Goal: Obtain resource: Download file/media

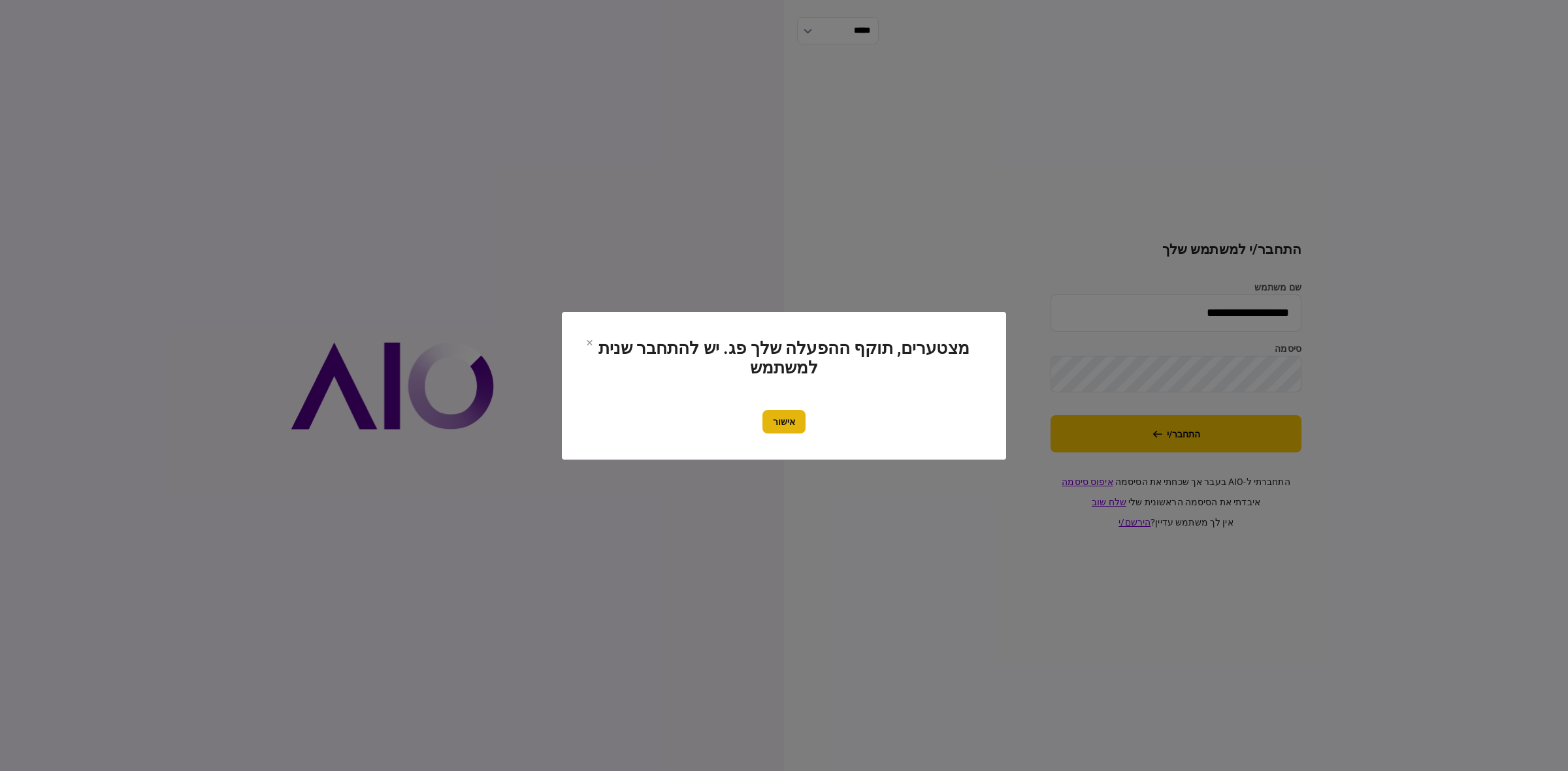
click at [789, 426] on button "אישור" at bounding box center [784, 421] width 43 height 23
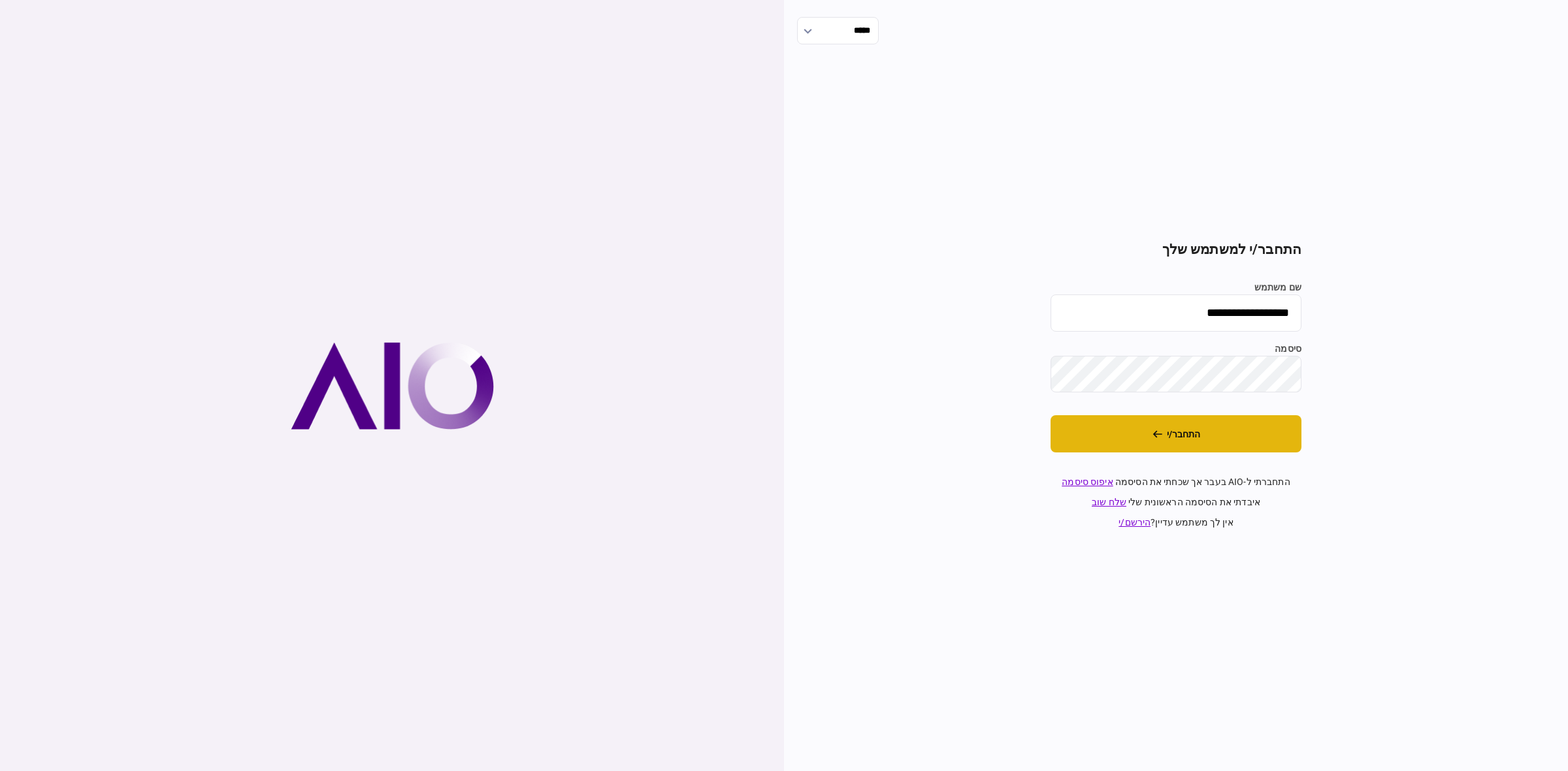
click at [1207, 439] on button "התחבר/י" at bounding box center [1176, 434] width 251 height 37
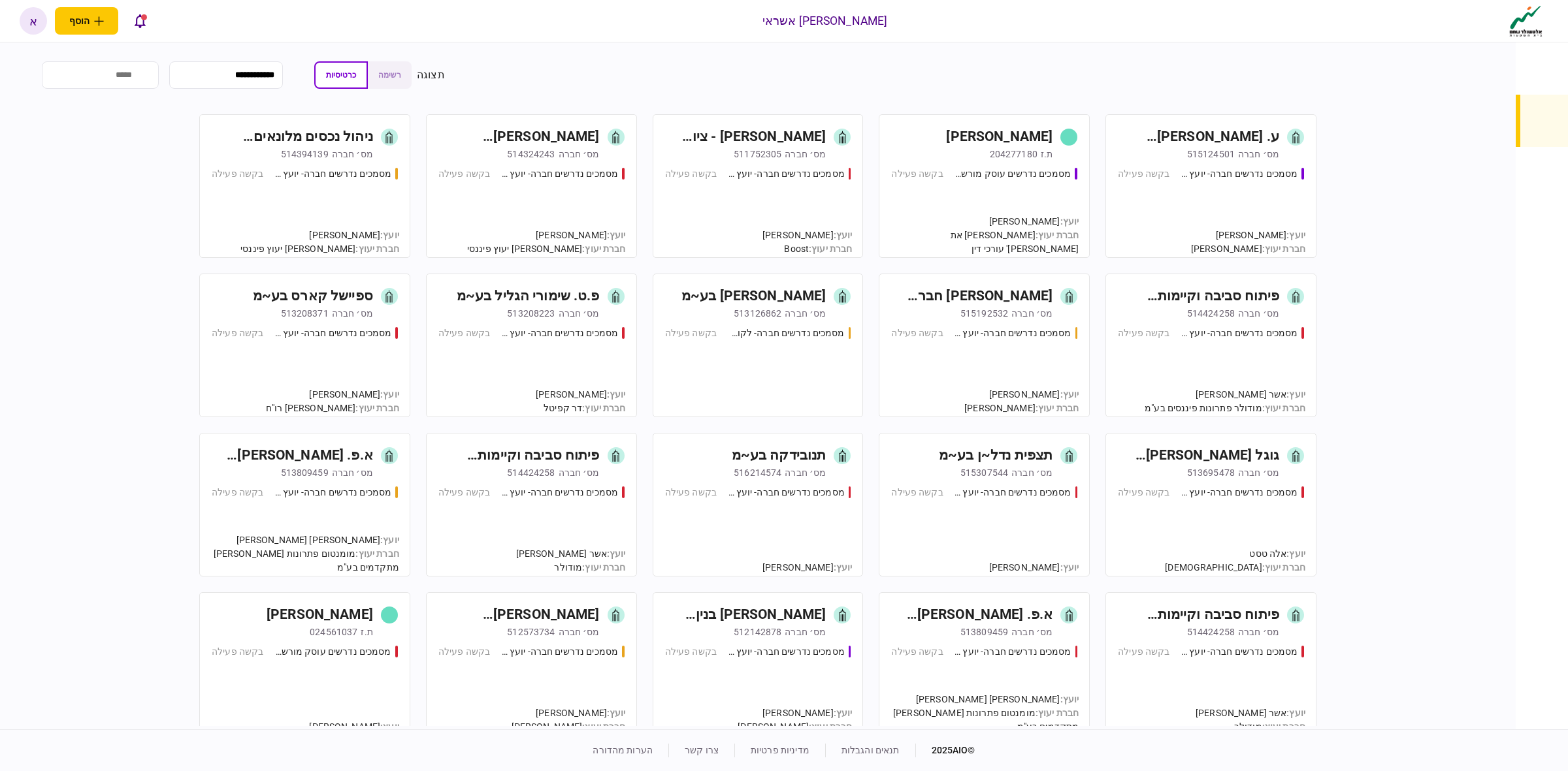
click at [984, 191] on div "מסמכים נדרשים עוסק מורשה - יועץ בקשה פעילה" at bounding box center [984, 207] width 186 height 79
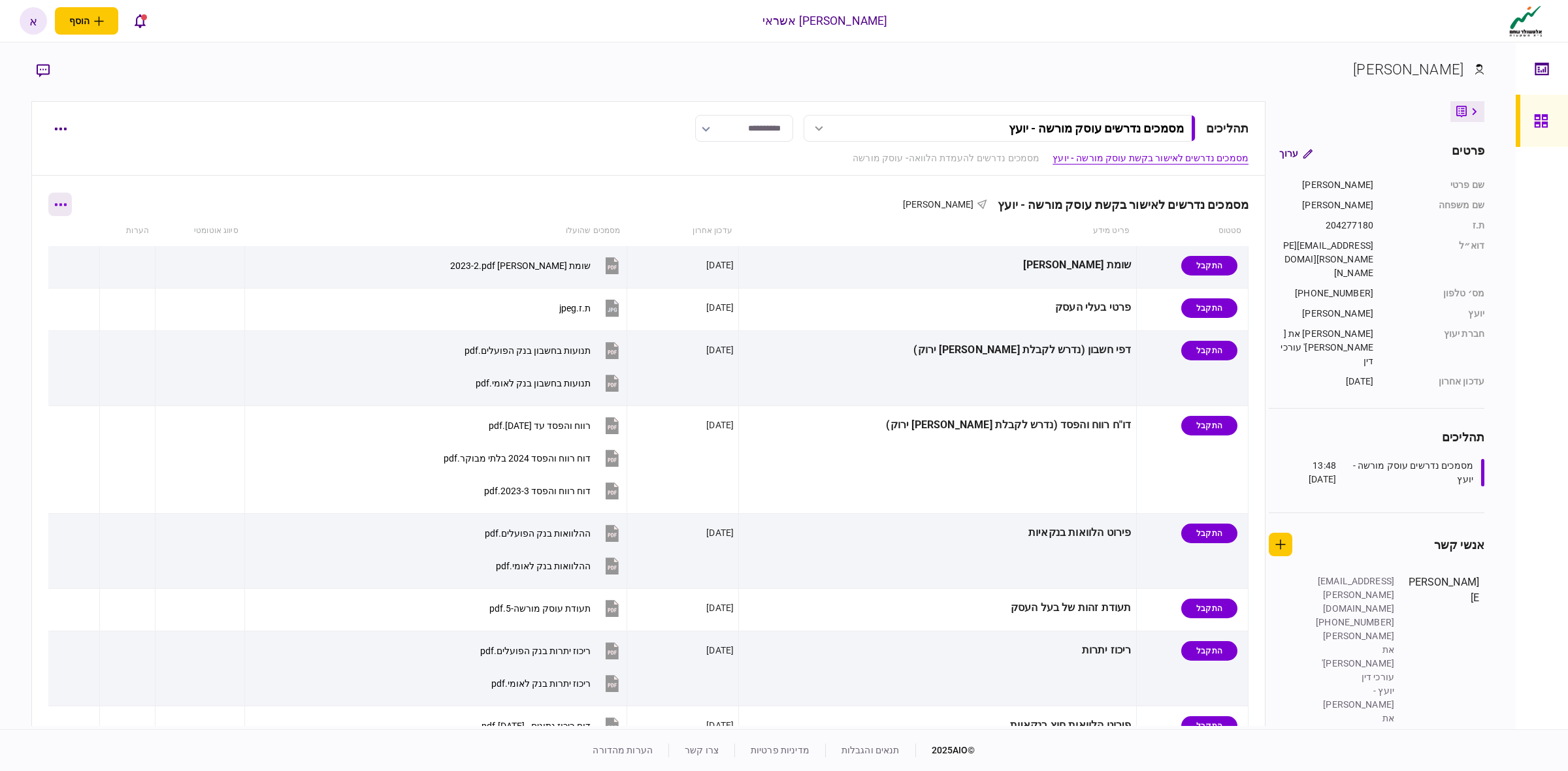
click at [70, 193] on button "button" at bounding box center [60, 204] width 23 height 23
click at [97, 295] on span "הורד מסמכים" at bounding box center [85, 288] width 60 height 15
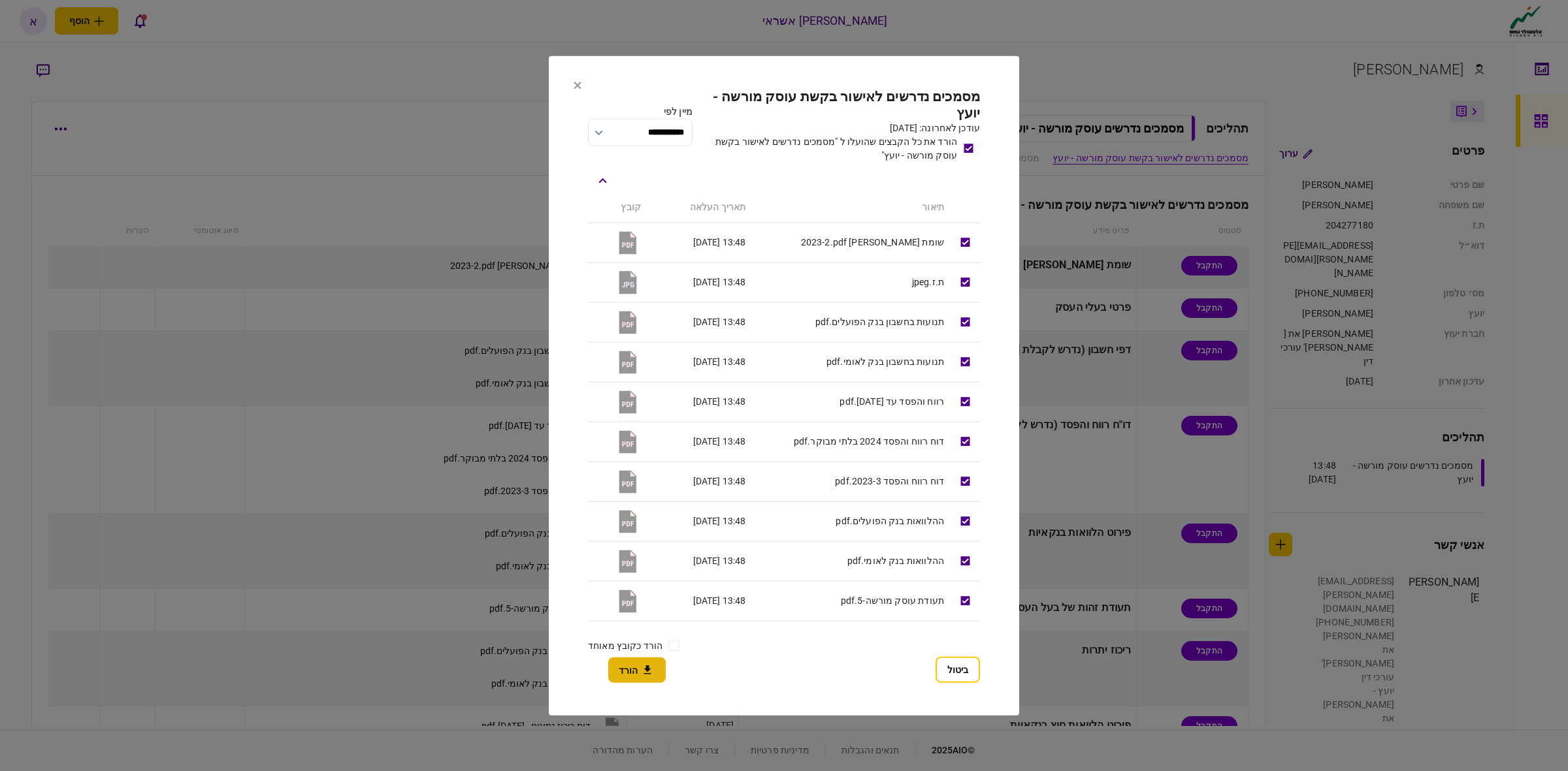
click at [658, 670] on button "הורד" at bounding box center [636, 671] width 57 height 26
